Goal: Transaction & Acquisition: Purchase product/service

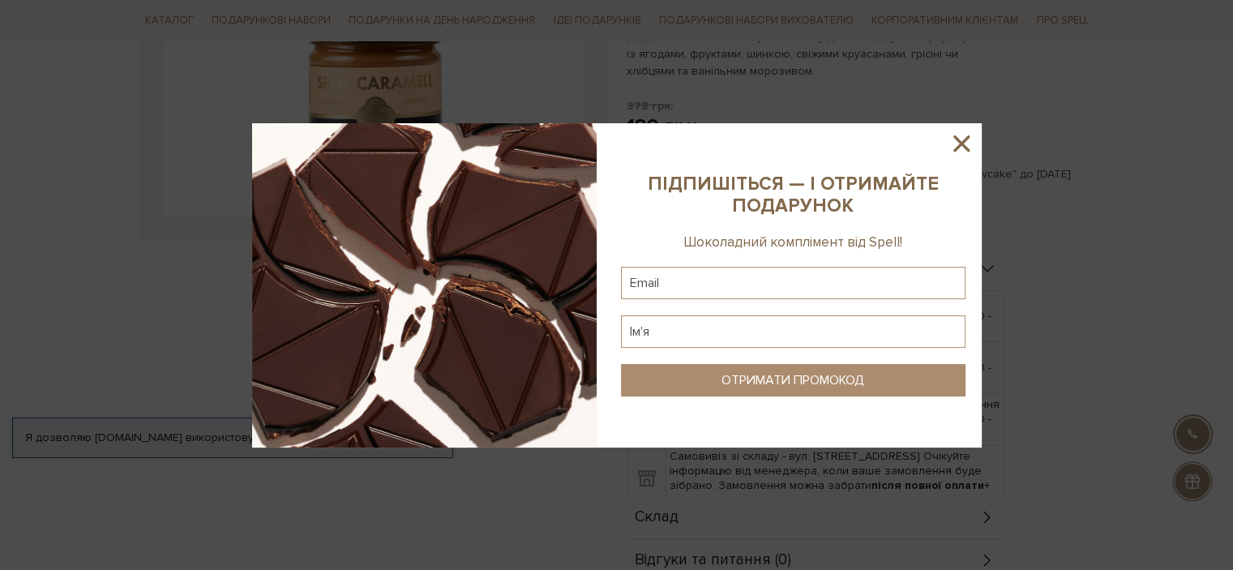
scroll to position [405, 0]
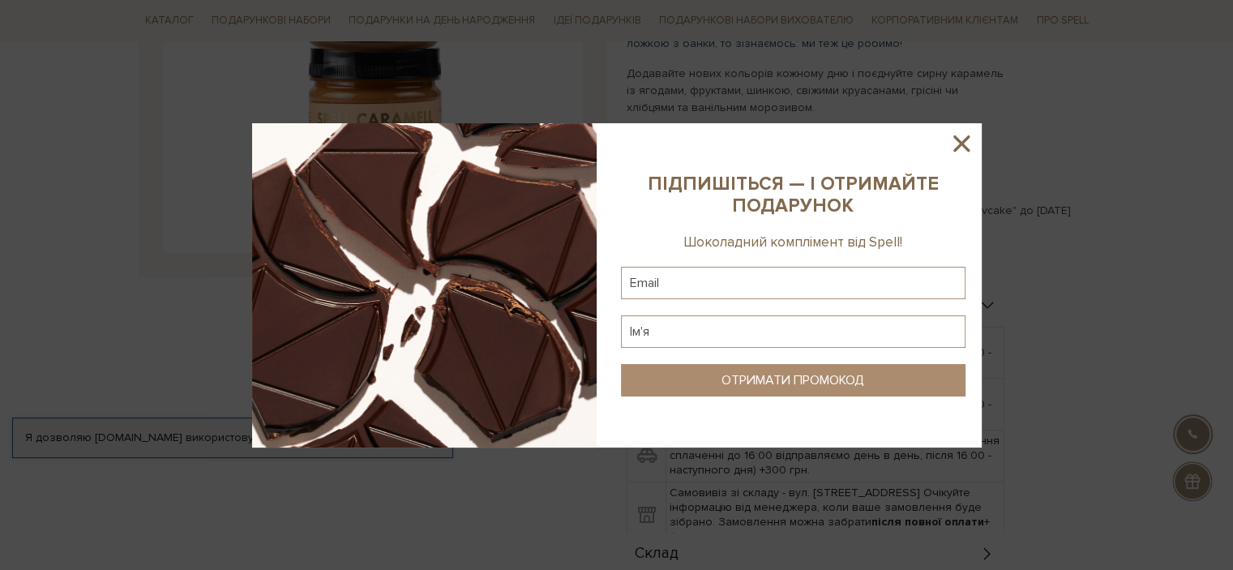
click at [960, 140] on icon at bounding box center [962, 144] width 28 height 28
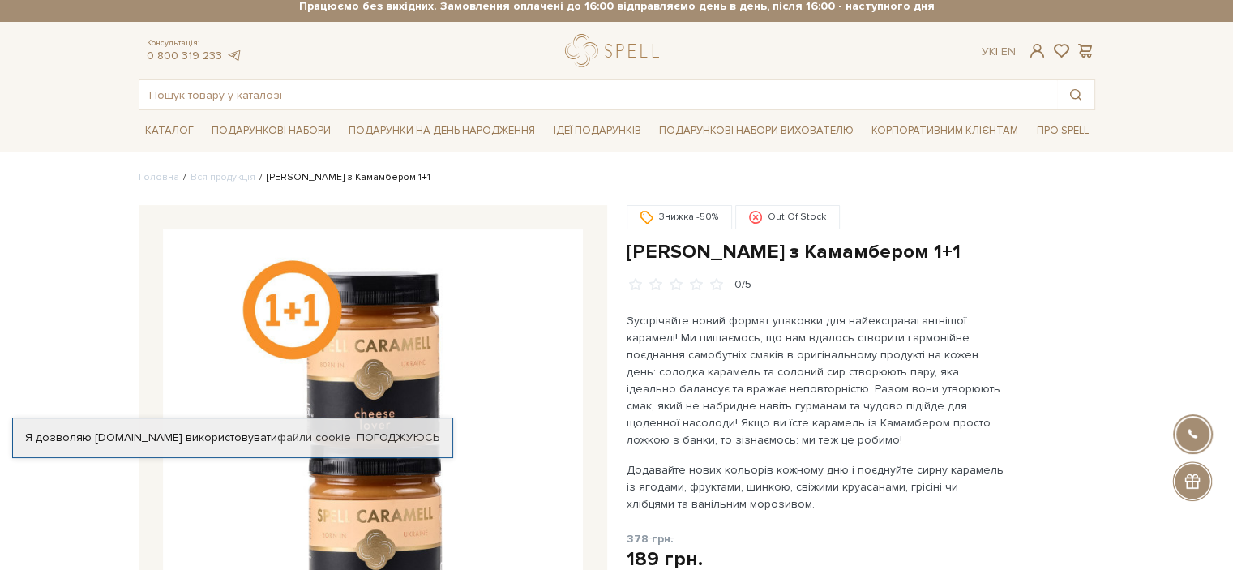
scroll to position [0, 0]
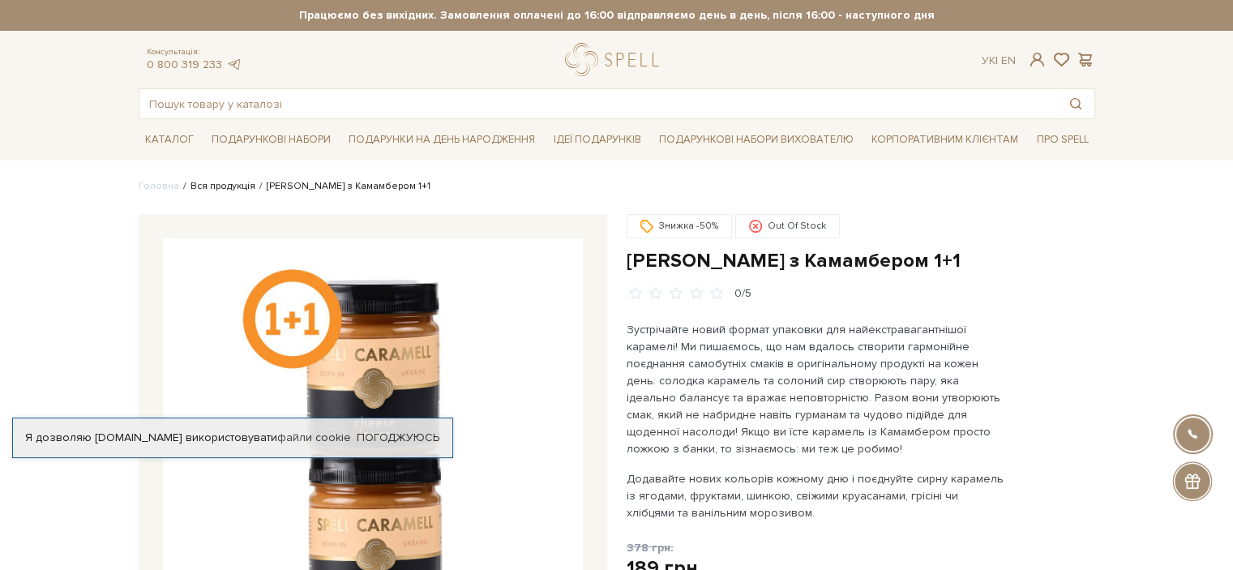
click at [227, 187] on link "Вся продукція" at bounding box center [223, 186] width 65 height 12
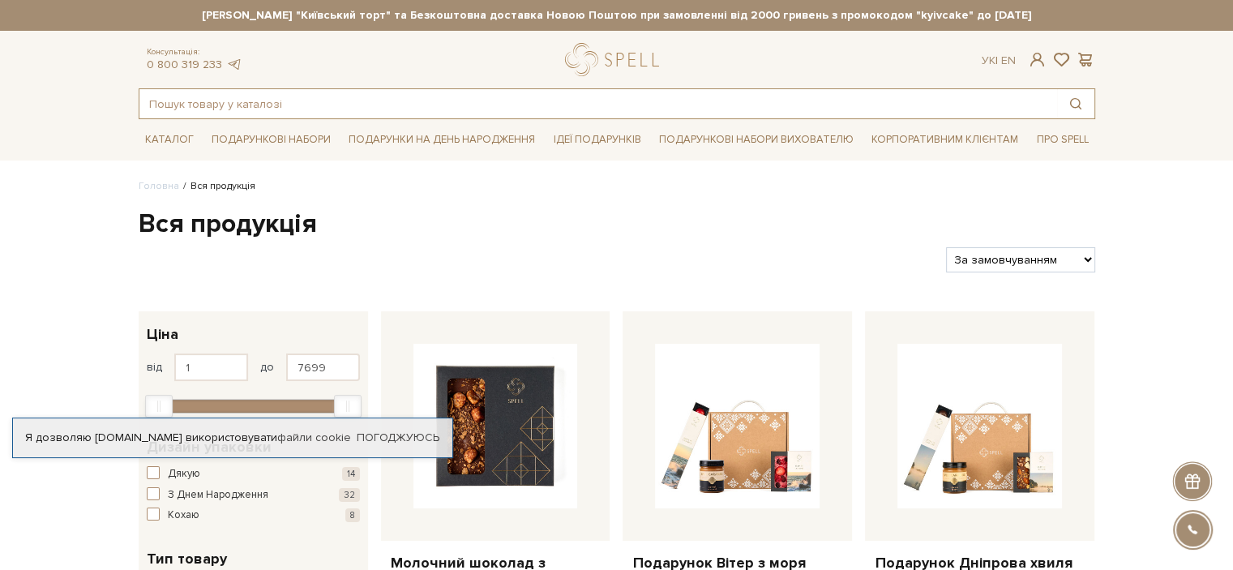
click at [302, 102] on input "text" at bounding box center [598, 103] width 918 height 29
type input "і"
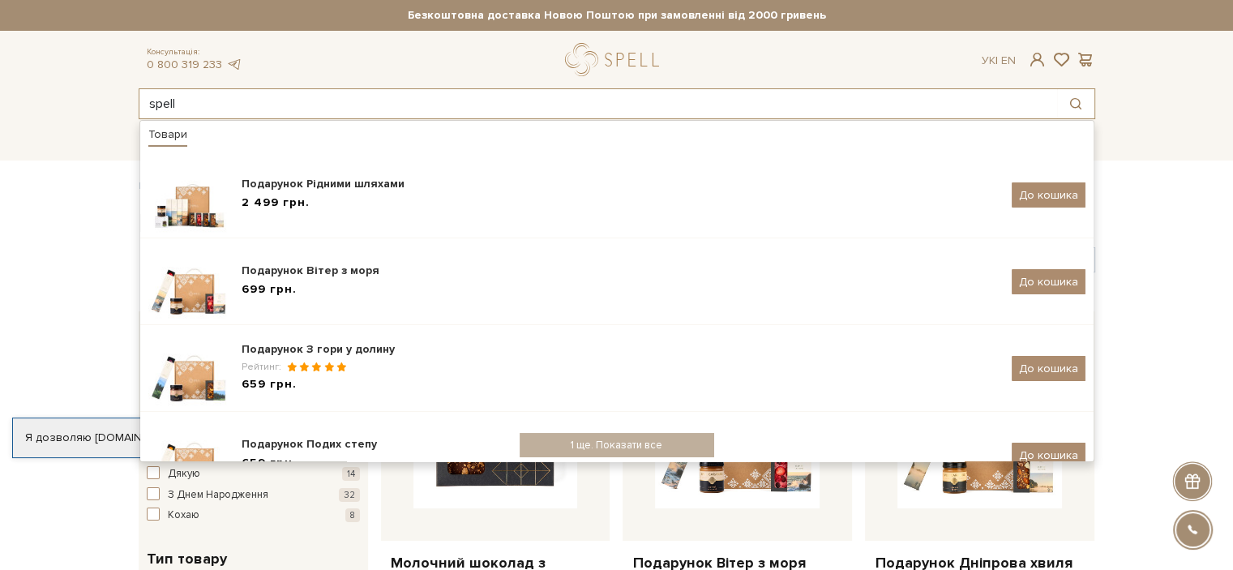
type input "spell"
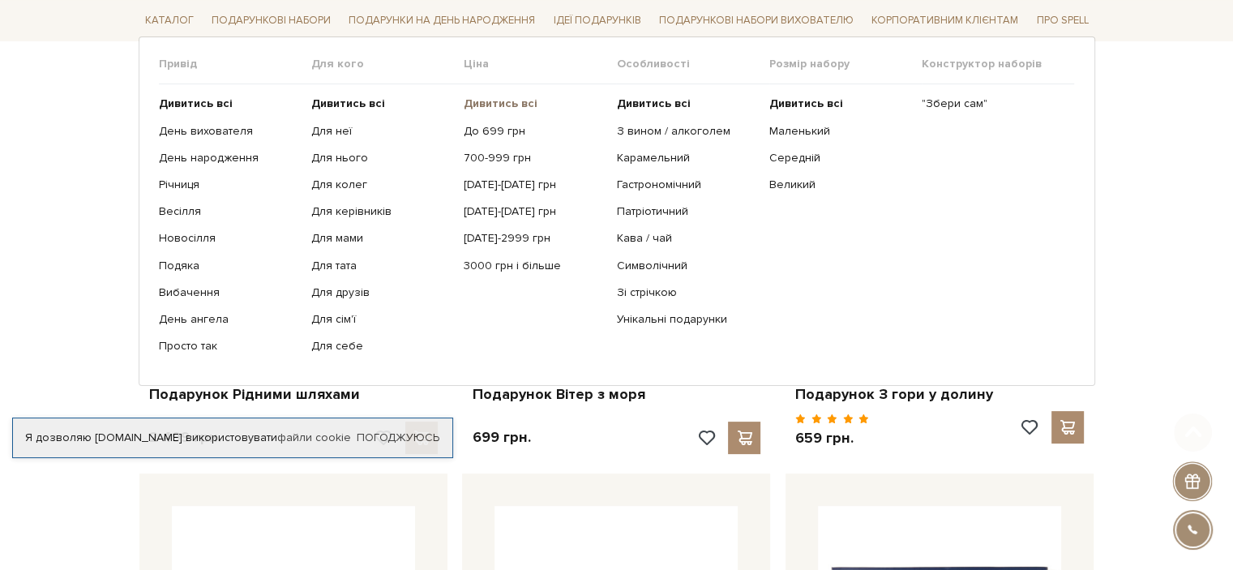
scroll to position [324, 0]
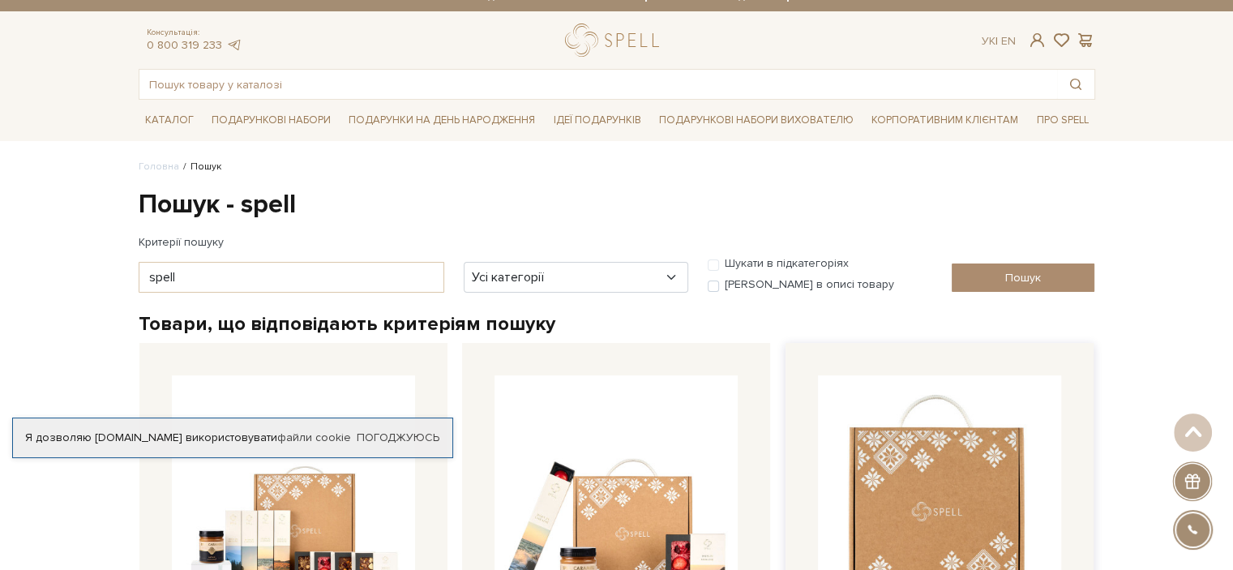
scroll to position [0, 0]
